Goal: Check status: Check status

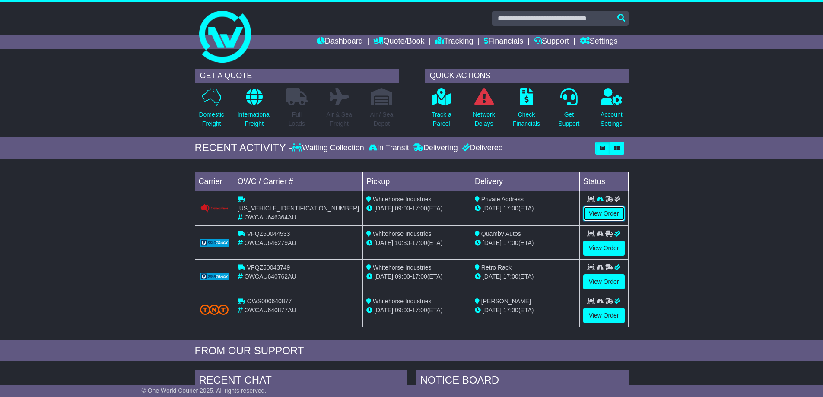
click at [606, 212] on link "View Order" at bounding box center [603, 213] width 41 height 15
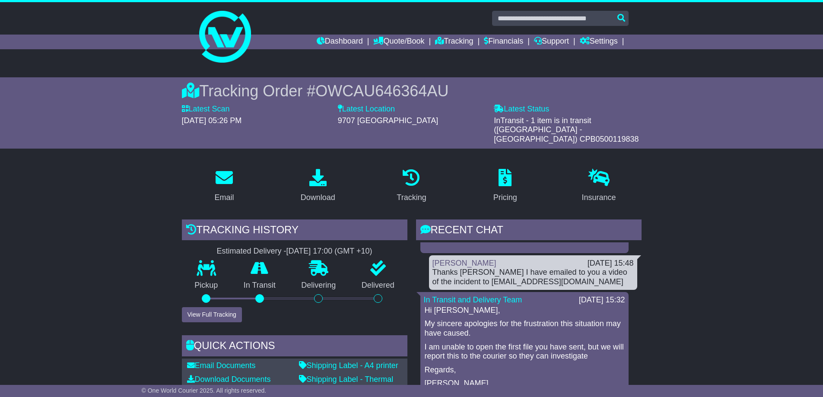
drag, startPoint x: 115, startPoint y: 258, endPoint x: 311, endPoint y: 123, distance: 238.2
click at [223, 63] on link at bounding box center [411, 36] width 442 height 69
